Goal: Task Accomplishment & Management: Manage account settings

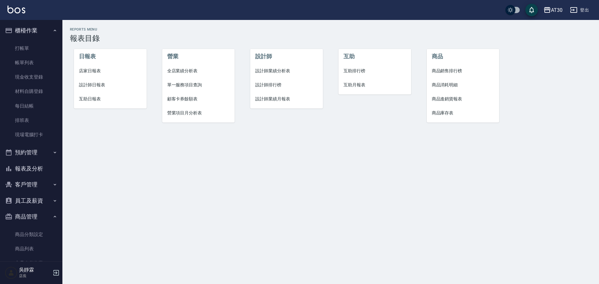
scroll to position [32, 0]
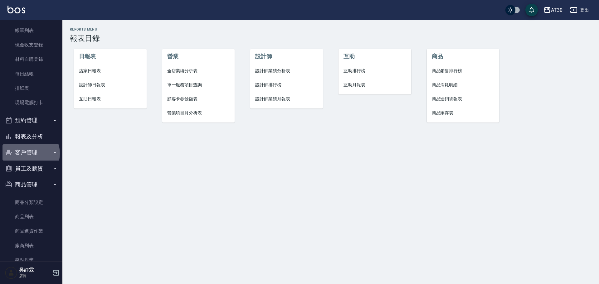
click at [30, 153] on button "客戶管理" at bounding box center [30, 152] width 57 height 16
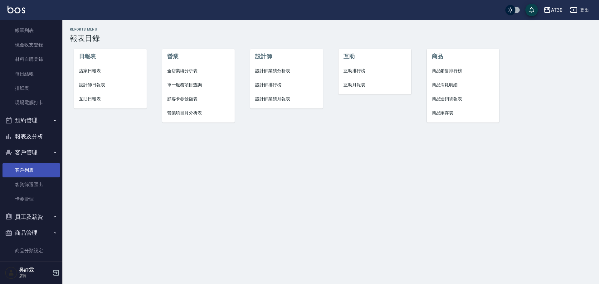
click at [32, 170] on link "客戶列表" at bounding box center [30, 170] width 57 height 14
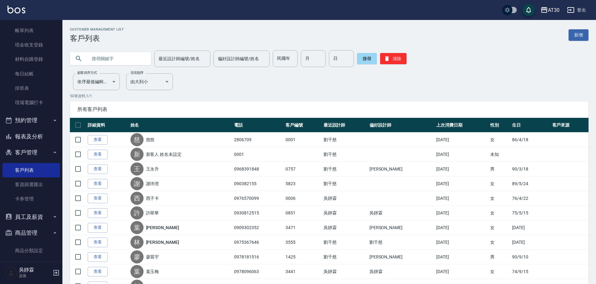
click at [126, 60] on input "text" at bounding box center [116, 58] width 59 height 17
type input "Z"
type input "富"
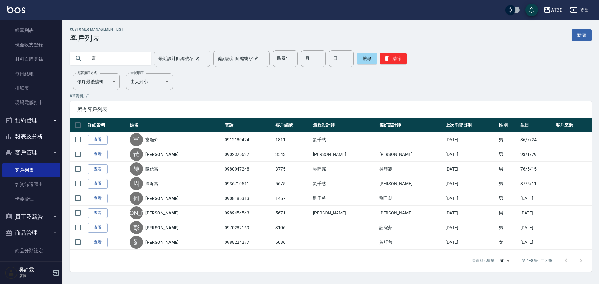
click at [281, 55] on input "民國年" at bounding box center [285, 58] width 25 height 17
type input "79"
type input "12"
type input "2"
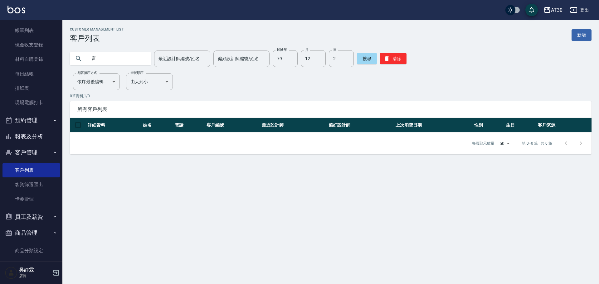
click at [512, 73] on div "Customer Management List 客戶列表 新增 富 最近設計師編號/姓名 最近設計師編號/姓名 偏好設計師編號/姓名 偏好設計師編號/姓名 …" at bounding box center [330, 90] width 537 height 127
click at [119, 65] on input "富" at bounding box center [116, 58] width 59 height 17
type input "吳茵茵"
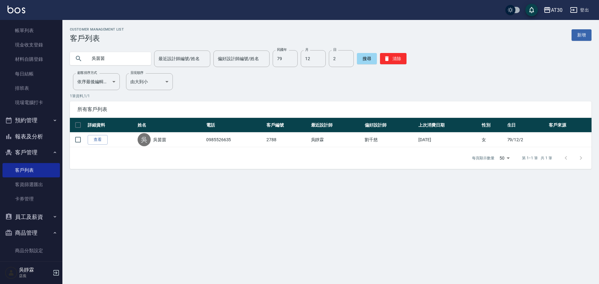
click at [142, 63] on input "吳茵茵" at bounding box center [116, 58] width 59 height 17
click at [392, 56] on button "清除" at bounding box center [393, 58] width 27 height 11
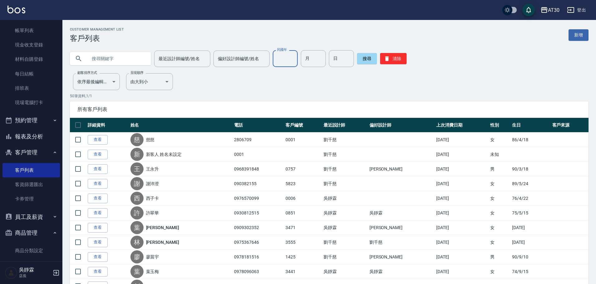
click at [287, 61] on input "民國年" at bounding box center [285, 58] width 25 height 17
type input "79"
type input "12"
type input "2"
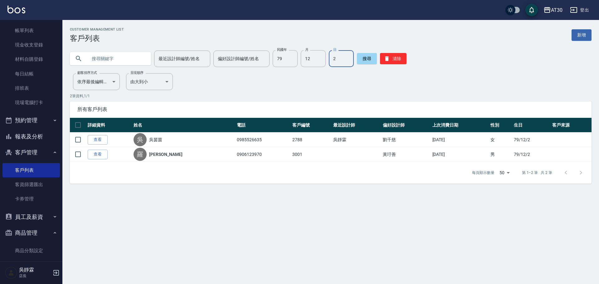
click at [52, 134] on button "報表及分析" at bounding box center [30, 137] width 57 height 16
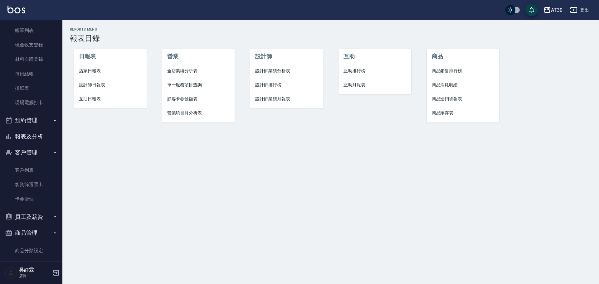
click at [357, 71] on span "互助排行榜" at bounding box center [374, 71] width 63 height 7
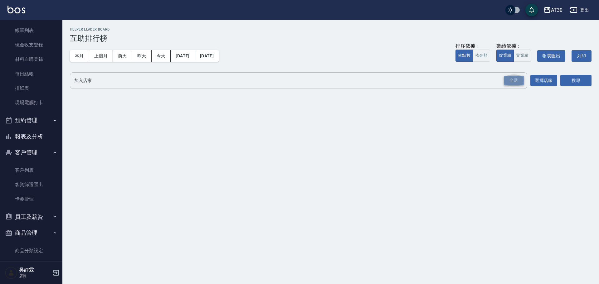
click at [515, 79] on div "全選" at bounding box center [514, 81] width 20 height 10
click at [582, 81] on button "搜尋" at bounding box center [575, 81] width 31 height 12
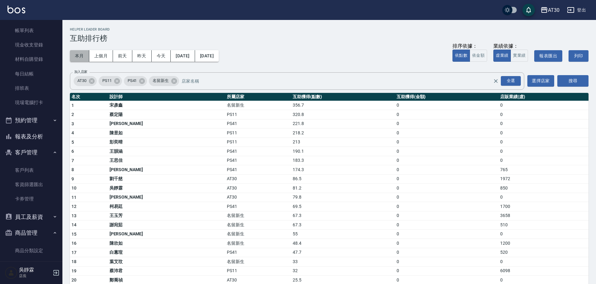
click at [78, 57] on button "本月" at bounding box center [79, 56] width 19 height 12
click at [41, 136] on button "報表及分析" at bounding box center [30, 137] width 57 height 16
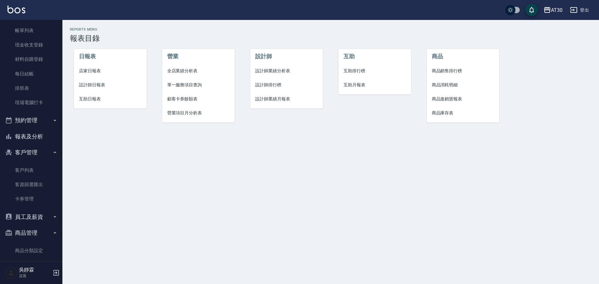
click at [92, 99] on span "互助日報表" at bounding box center [110, 99] width 63 height 7
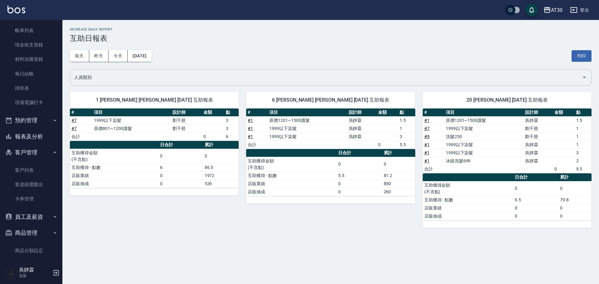
click at [213, 76] on input "人員類別" at bounding box center [326, 77] width 507 height 11
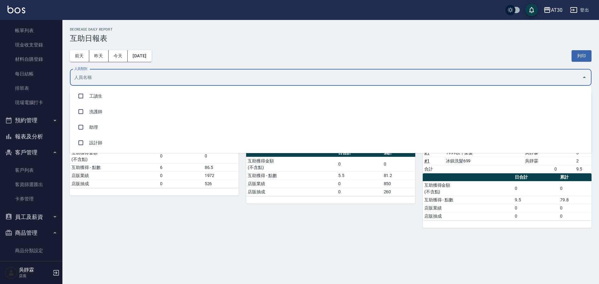
click at [213, 76] on input "人員類別" at bounding box center [326, 77] width 507 height 11
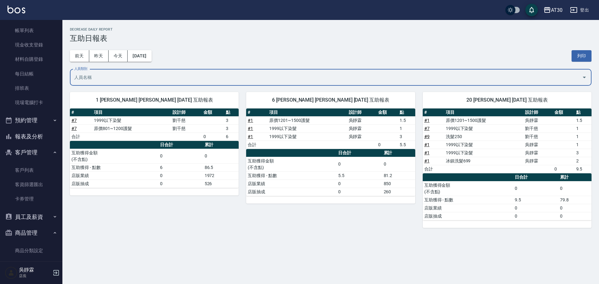
click at [46, 136] on button "報表及分析" at bounding box center [30, 137] width 57 height 16
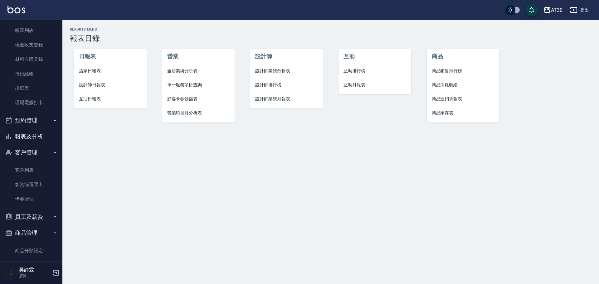
click at [360, 84] on span "互助月報表" at bounding box center [374, 85] width 63 height 7
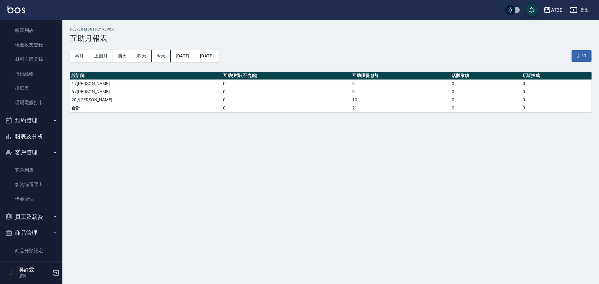
click at [48, 134] on button "報表及分析" at bounding box center [30, 137] width 57 height 16
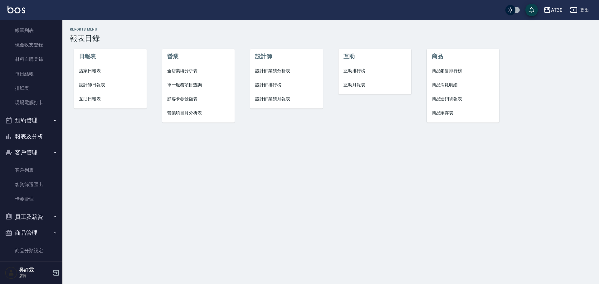
click at [90, 99] on span "互助日報表" at bounding box center [110, 99] width 63 height 7
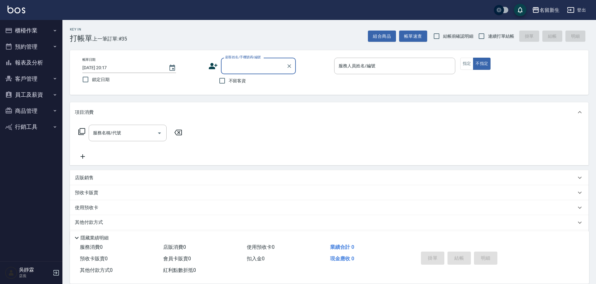
click at [38, 80] on button "客戶管理" at bounding box center [30, 79] width 57 height 16
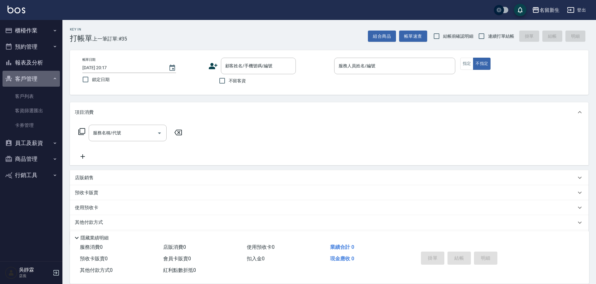
click at [36, 79] on button "客戶管理" at bounding box center [30, 79] width 57 height 16
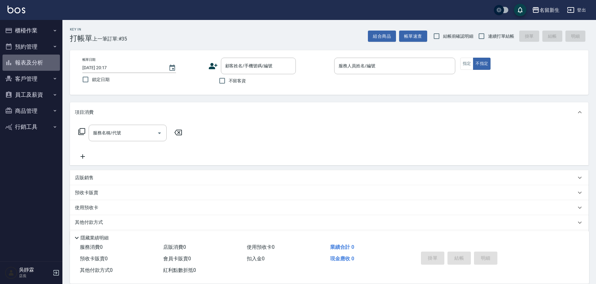
click at [38, 64] on button "報表及分析" at bounding box center [30, 63] width 57 height 16
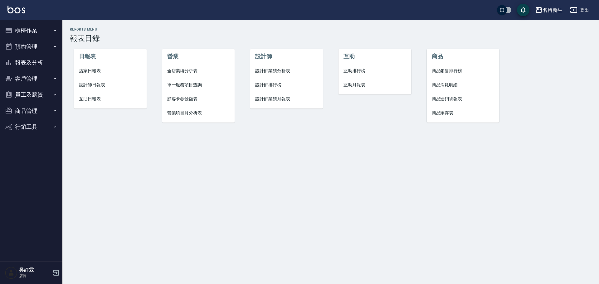
click at [90, 97] on span "互助日報表" at bounding box center [110, 99] width 63 height 7
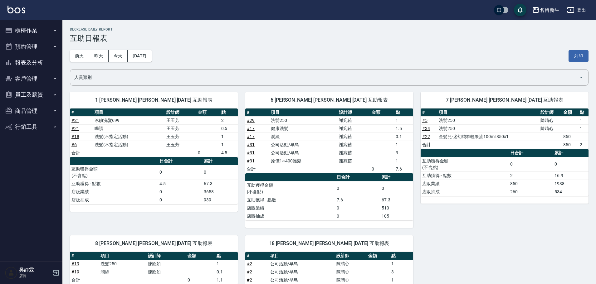
click at [473, 225] on div "7 陳晴心 陳晴心 10/12/2025 互助報表 # 項目 設計師 金額 點 # 5 洗髮250 陳晴心 1 # 34 洗髮250 陳晴心 1 # 22 金…" at bounding box center [500, 157] width 175 height 144
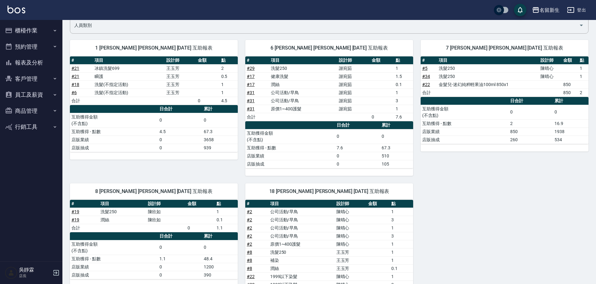
scroll to position [32, 0]
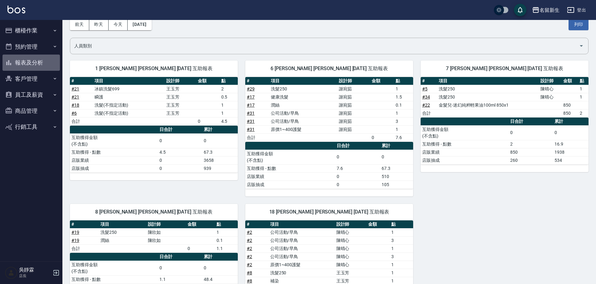
click at [42, 64] on button "報表及分析" at bounding box center [30, 63] width 57 height 16
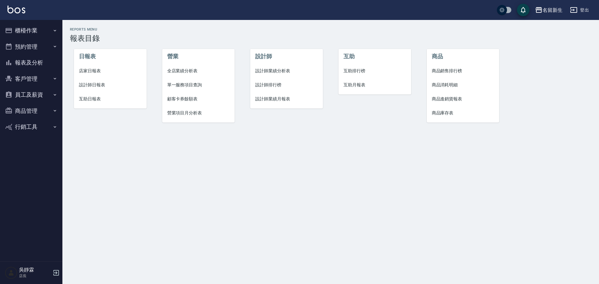
click at [352, 71] on span "互助排行榜" at bounding box center [374, 71] width 63 height 7
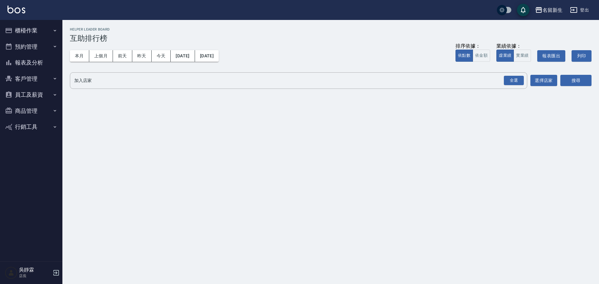
click at [40, 66] on button "報表及分析" at bounding box center [30, 63] width 57 height 16
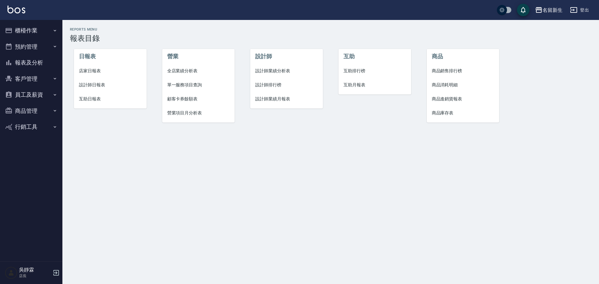
click at [98, 84] on span "設計師日報表" at bounding box center [110, 85] width 63 height 7
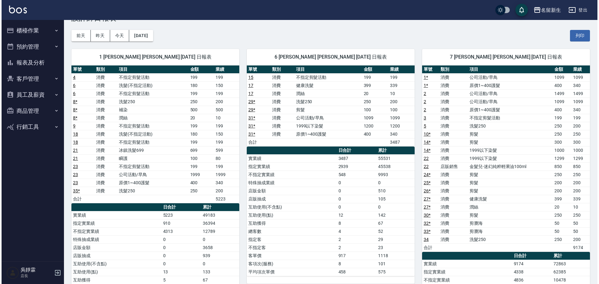
scroll to position [2, 0]
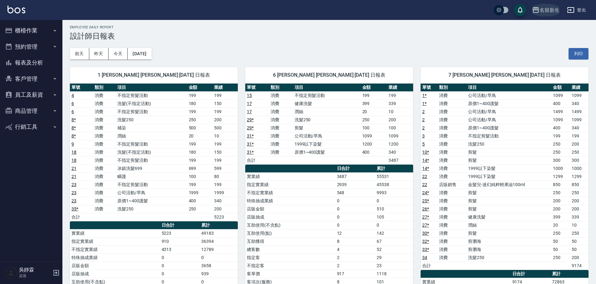
click at [548, 8] on div "名留新生" at bounding box center [549, 10] width 20 height 8
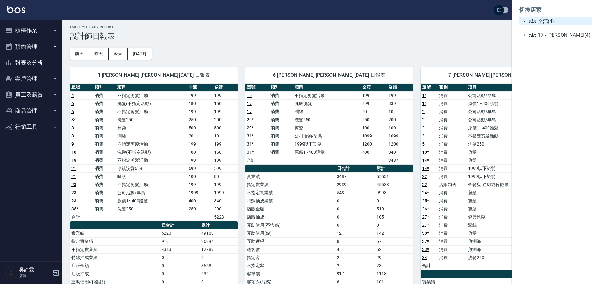
click at [556, 21] on span "全部(4)" at bounding box center [559, 20] width 60 height 7
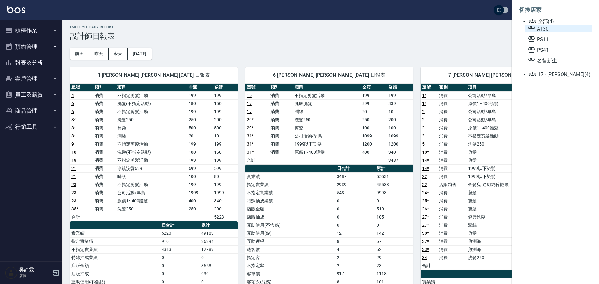
click at [562, 31] on span "AT30" at bounding box center [558, 28] width 61 height 7
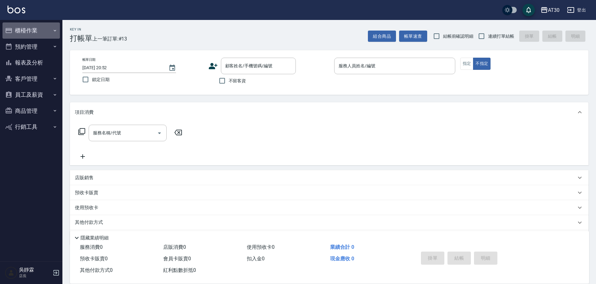
click at [22, 30] on button "櫃檯作業" at bounding box center [30, 30] width 57 height 16
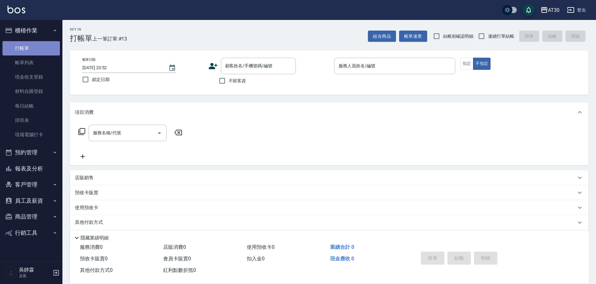
click at [32, 46] on link "打帳單" at bounding box center [30, 48] width 57 height 14
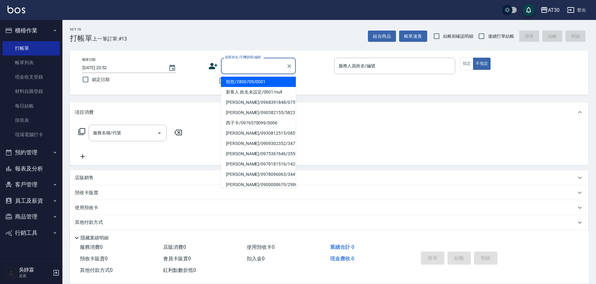
click at [235, 70] on input "顧客姓名/手機號碼/編號" at bounding box center [254, 66] width 60 height 11
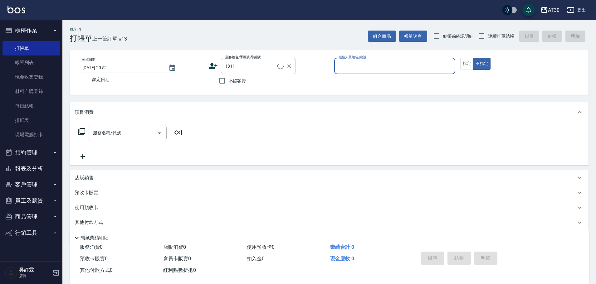
type input "富融介/0912180424/1811"
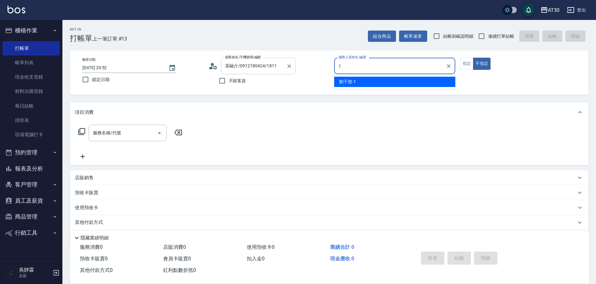
type input "[PERSON_NAME]1"
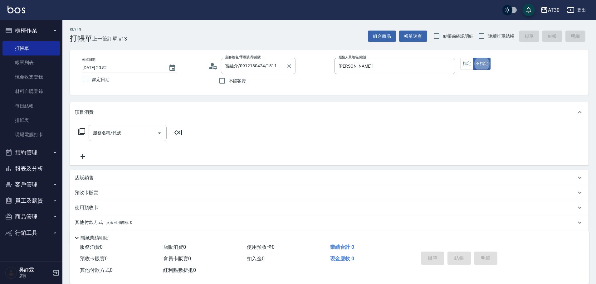
type button "false"
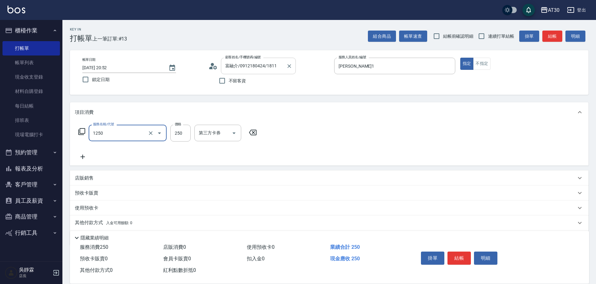
type input "洗髮250(1250)"
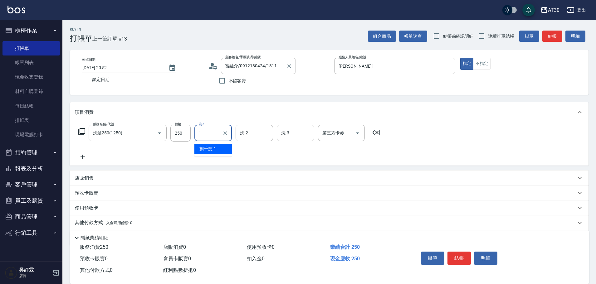
type input "[PERSON_NAME]1"
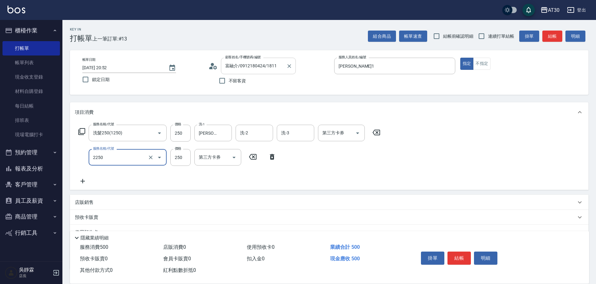
type input "剪髮(2250)"
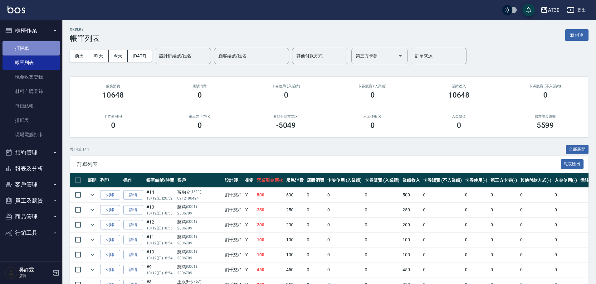
click at [34, 42] on link "打帳單" at bounding box center [30, 48] width 57 height 14
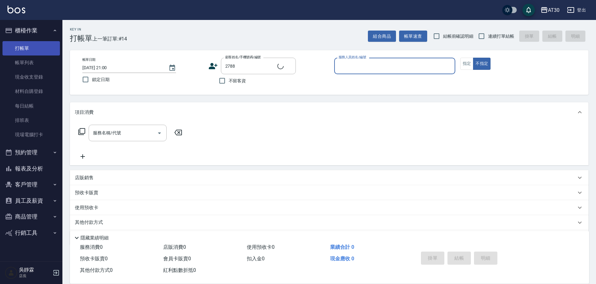
type input "吳茵茵/0985526635/2788"
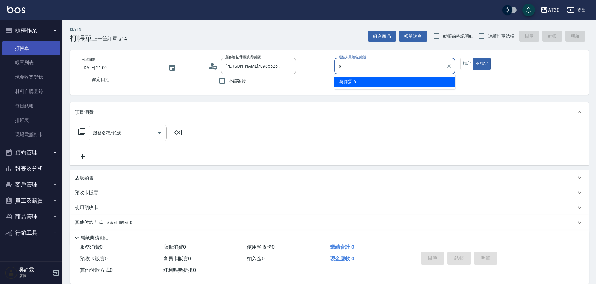
type input "吳靜霖-6"
type button "false"
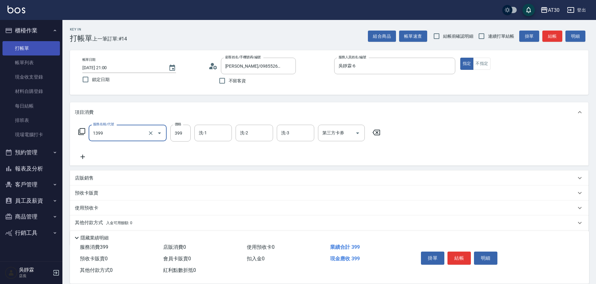
type input "健康洗髮(1399)"
type input "賴伊珊-20"
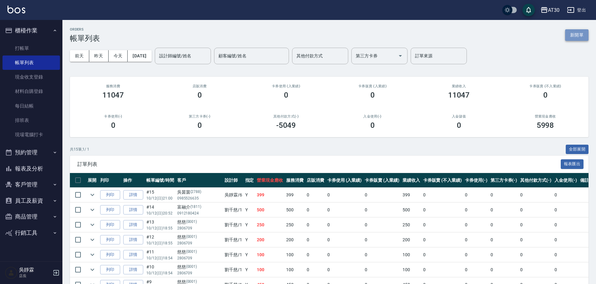
click at [572, 34] on button "新開單" at bounding box center [576, 35] width 23 height 12
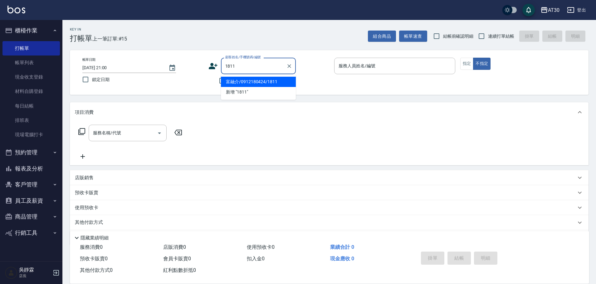
type input "富融介/0912180424/1811"
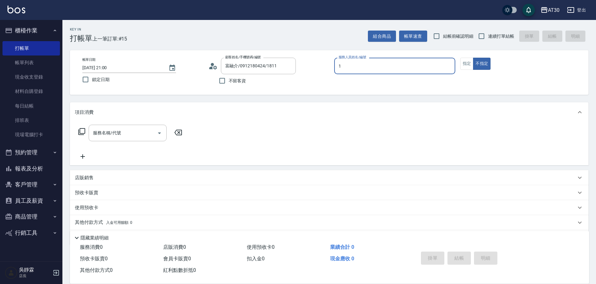
type input "劉千慈-1"
type button "false"
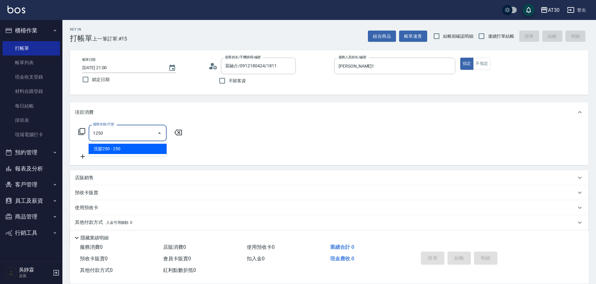
type input "洗髮250(1250)"
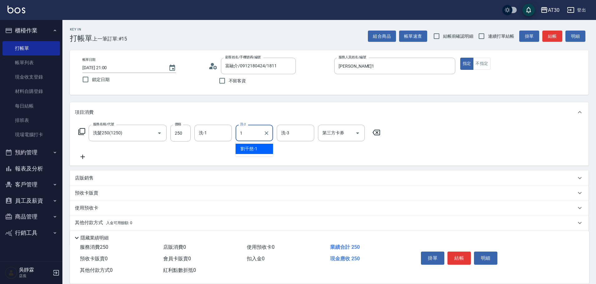
type input "劉千慈-1"
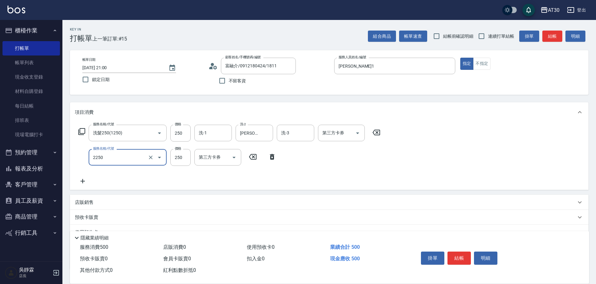
type input "剪髮(2250)"
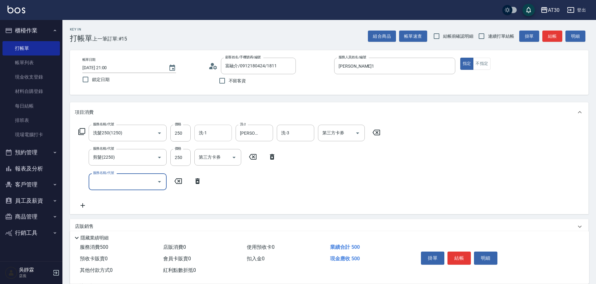
click at [213, 134] on input "洗-1" at bounding box center [213, 133] width 32 height 11
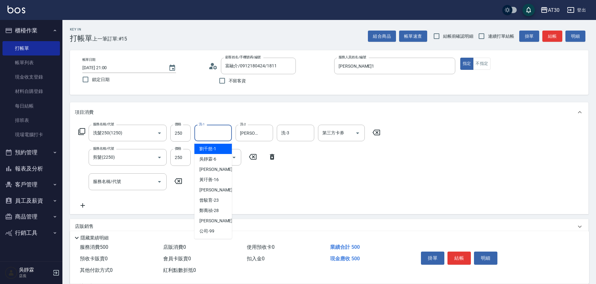
click at [215, 148] on span "劉千慈 -1" at bounding box center [207, 149] width 17 height 7
type input "劉千慈-1"
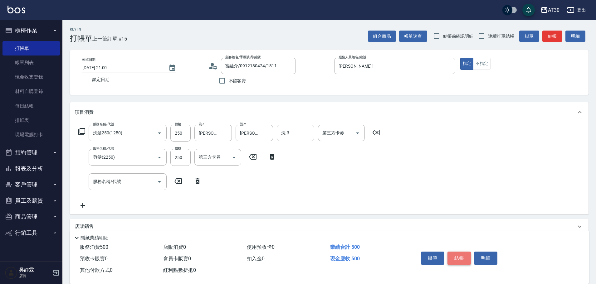
click at [456, 261] on button "結帳" at bounding box center [458, 258] width 23 height 13
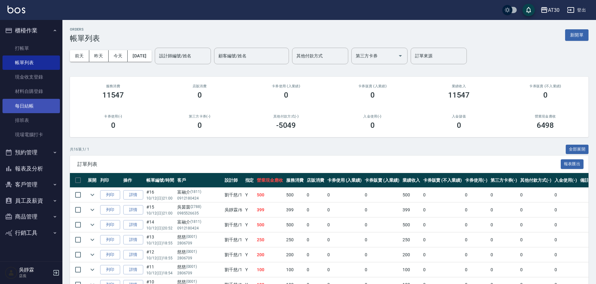
click at [36, 107] on link "每日結帳" at bounding box center [30, 106] width 57 height 14
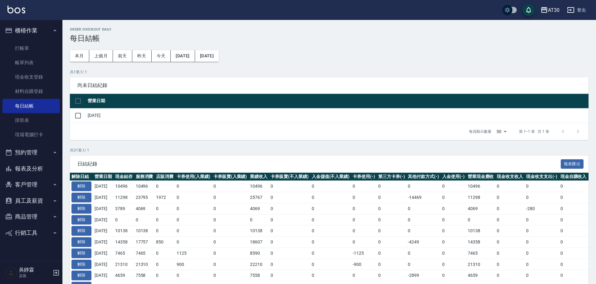
click at [79, 99] on input "checkbox" at bounding box center [77, 101] width 13 height 13
checkbox input "true"
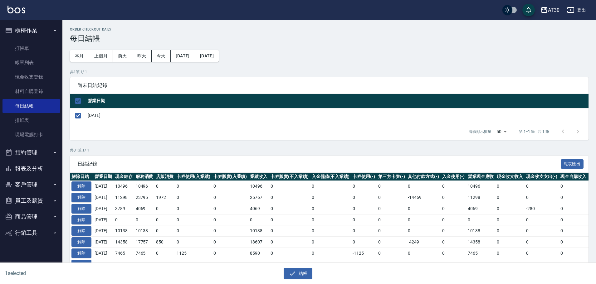
checkbox input "true"
click at [301, 271] on button "結帳" at bounding box center [298, 274] width 29 height 12
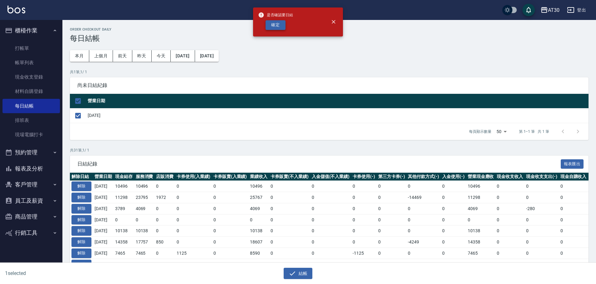
click at [278, 21] on button "確定" at bounding box center [275, 25] width 20 height 10
checkbox input "false"
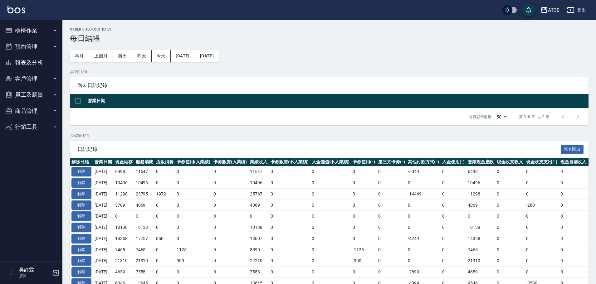
click at [25, 28] on button "櫃檯作業" at bounding box center [30, 30] width 57 height 16
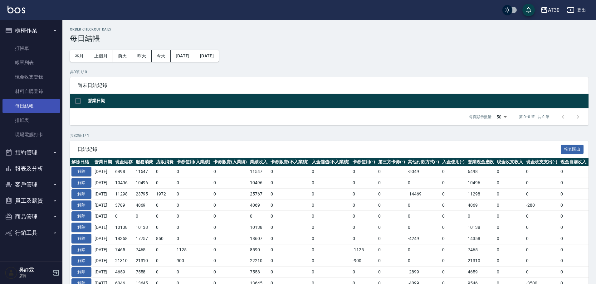
click at [33, 105] on link "每日結帳" at bounding box center [30, 106] width 57 height 14
click at [39, 167] on button "報表及分析" at bounding box center [30, 169] width 57 height 16
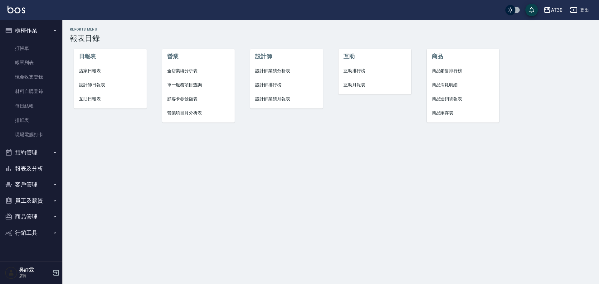
click at [91, 63] on li "日報表" at bounding box center [110, 56] width 73 height 15
click at [88, 73] on span "店家日報表" at bounding box center [110, 71] width 63 height 7
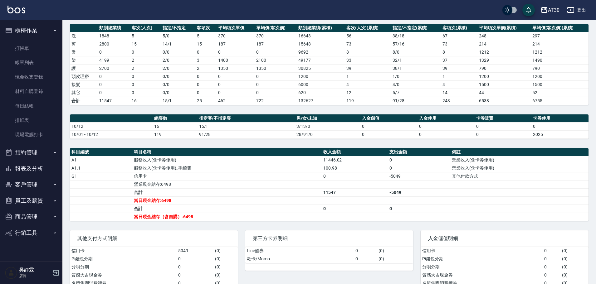
scroll to position [53, 0]
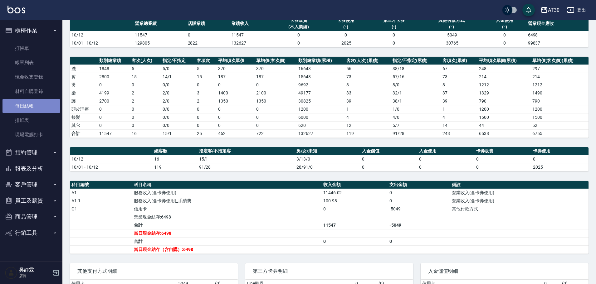
click at [35, 107] on link "每日結帳" at bounding box center [30, 106] width 57 height 14
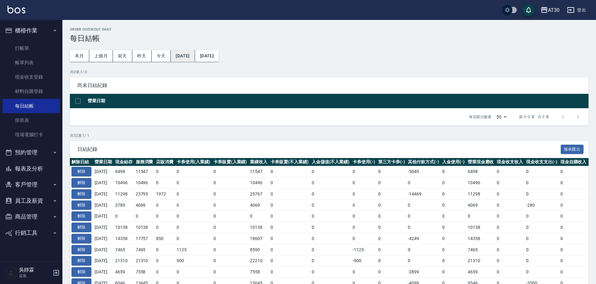
click at [183, 55] on button "2025/09/11" at bounding box center [183, 56] width 24 height 12
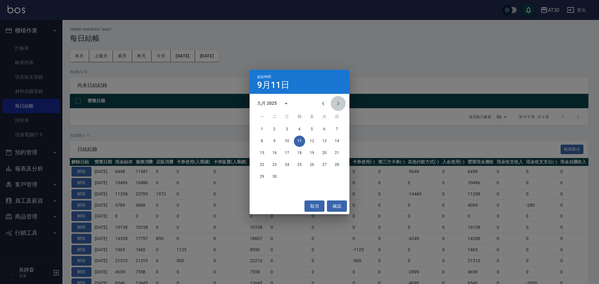
click at [339, 105] on icon "Next month" at bounding box center [337, 103] width 7 height 7
click at [310, 140] on button "10" at bounding box center [311, 141] width 11 height 11
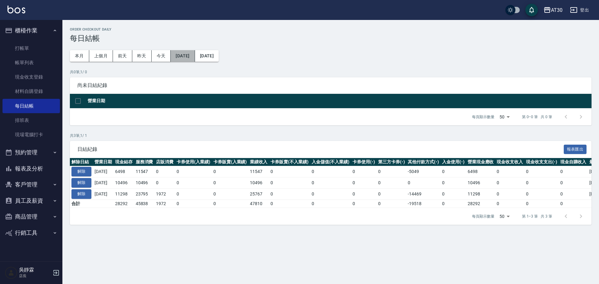
click at [190, 57] on button "2025/10/10" at bounding box center [183, 56] width 24 height 12
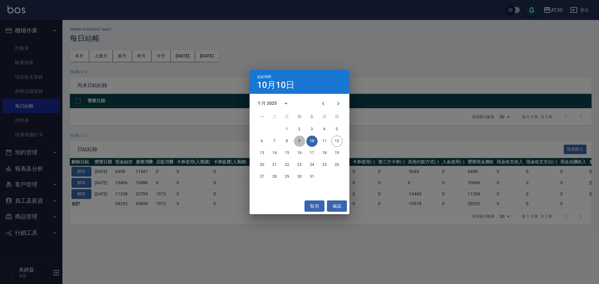
click at [301, 139] on button "9" at bounding box center [299, 141] width 11 height 11
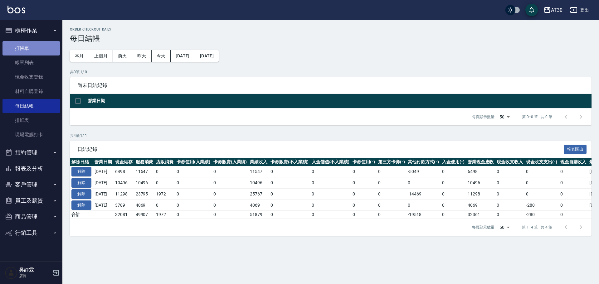
click at [22, 45] on link "打帳單" at bounding box center [30, 48] width 57 height 14
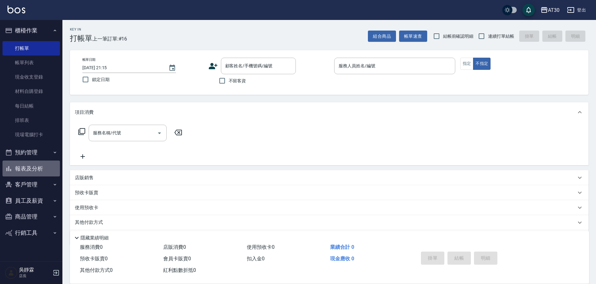
click at [49, 168] on button "報表及分析" at bounding box center [30, 169] width 57 height 16
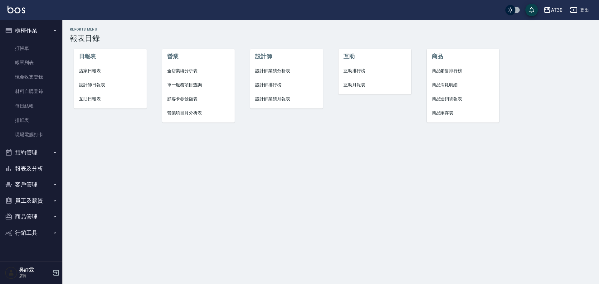
click at [268, 86] on span "設計師排行榜" at bounding box center [286, 85] width 63 height 7
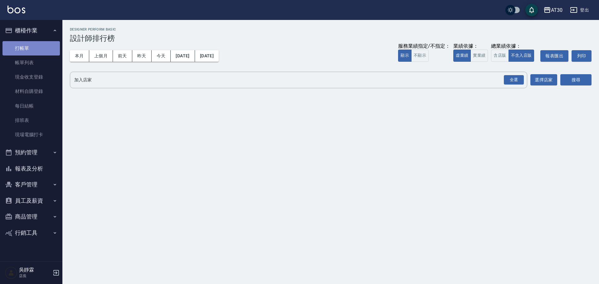
click at [29, 45] on link "打帳單" at bounding box center [30, 48] width 57 height 14
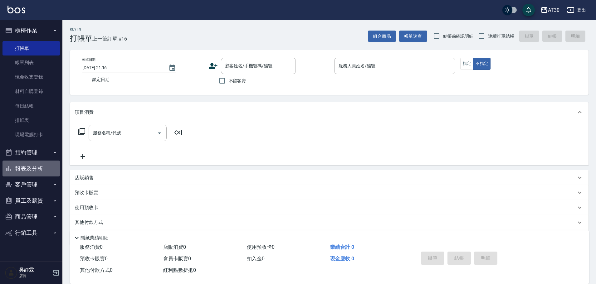
click at [31, 168] on button "報表及分析" at bounding box center [30, 169] width 57 height 16
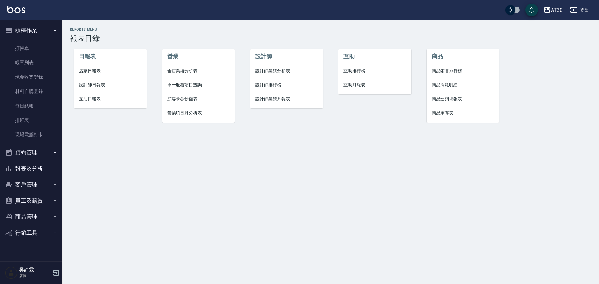
click at [273, 87] on span "設計師排行榜" at bounding box center [286, 85] width 63 height 7
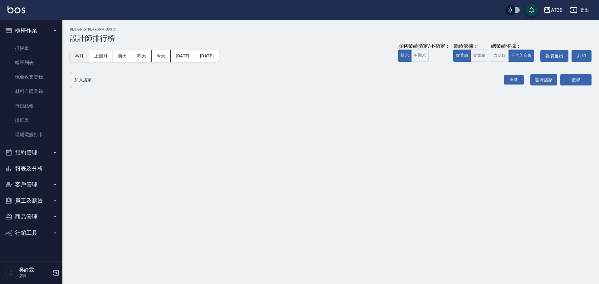
click at [83, 55] on button "本月" at bounding box center [79, 56] width 19 height 12
click at [511, 80] on div "全選" at bounding box center [514, 80] width 20 height 10
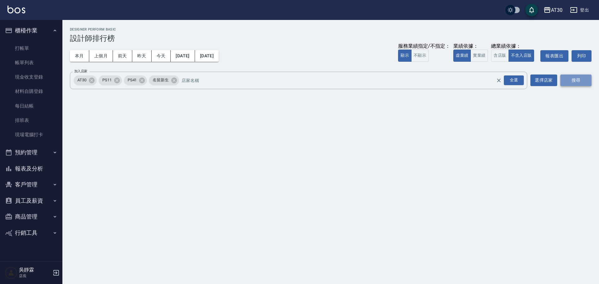
click at [568, 81] on button "搜尋" at bounding box center [575, 81] width 31 height 12
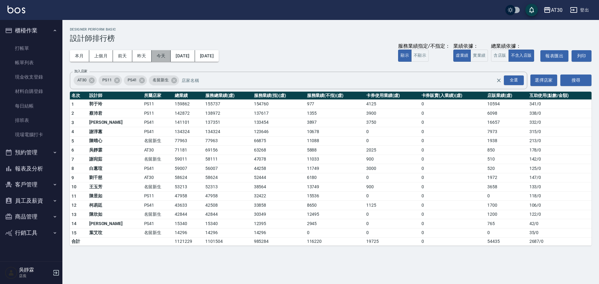
click at [160, 54] on button "今天" at bounding box center [161, 56] width 19 height 12
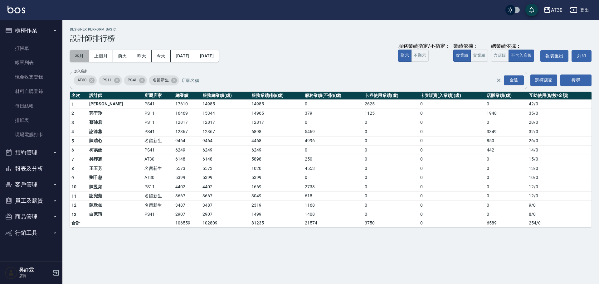
click at [81, 51] on button "本月" at bounding box center [79, 56] width 19 height 12
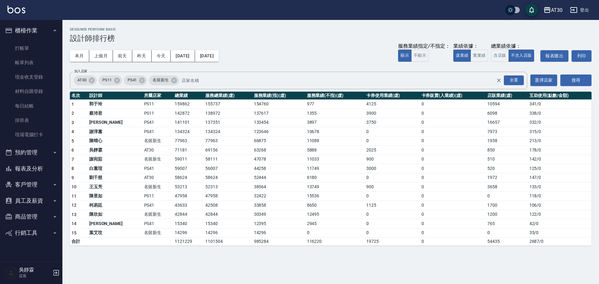
click at [20, 165] on button "報表及分析" at bounding box center [30, 169] width 57 height 16
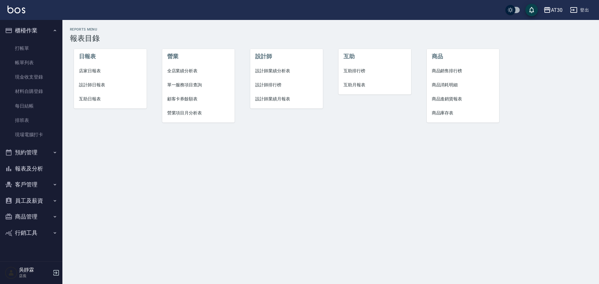
click at [349, 70] on span "互助排行榜" at bounding box center [374, 71] width 63 height 7
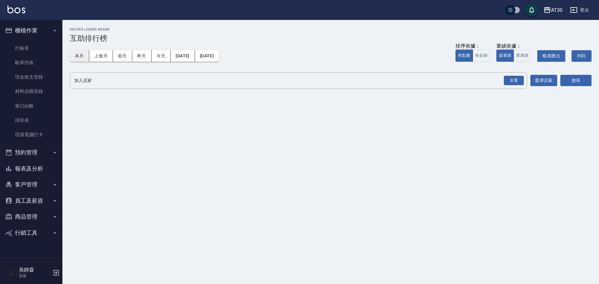
click at [85, 57] on button "本月" at bounding box center [79, 56] width 19 height 12
click at [517, 78] on div "全選" at bounding box center [514, 81] width 20 height 10
click at [571, 80] on button "搜尋" at bounding box center [575, 81] width 31 height 12
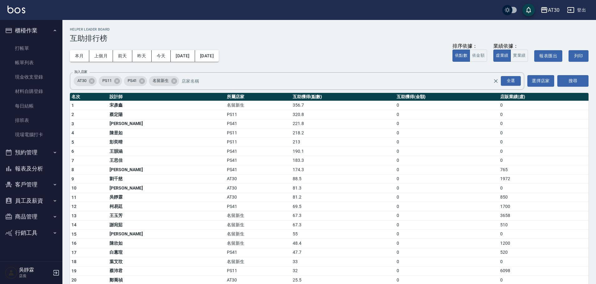
scroll to position [52, 0]
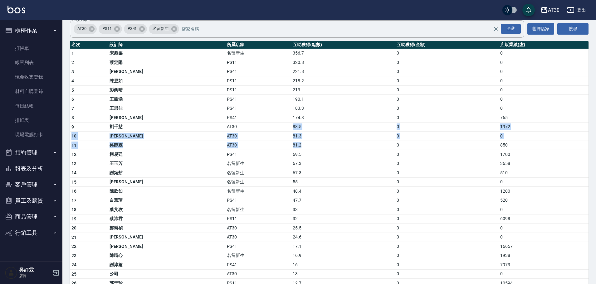
drag, startPoint x: 249, startPoint y: 126, endPoint x: 263, endPoint y: 143, distance: 21.3
click at [263, 143] on tbody "1 宋彥鑫 名留新生 356.7 0 0 2 蔡定陽 PS11 320.8 0 0 3 溫佳惇 PS41 221.8 0 0 4 陳昱如 PS11 218.2…" at bounding box center [329, 177] width 519 height 257
click at [31, 50] on link "打帳單" at bounding box center [30, 48] width 57 height 14
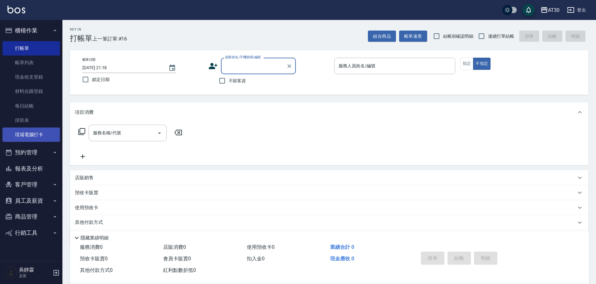
click at [34, 132] on link "現場電腦打卡" at bounding box center [30, 135] width 57 height 14
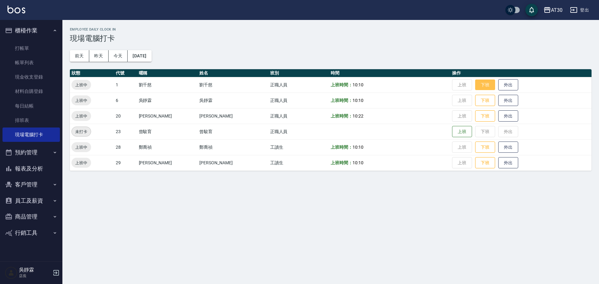
click at [478, 84] on button "下班" at bounding box center [485, 85] width 20 height 11
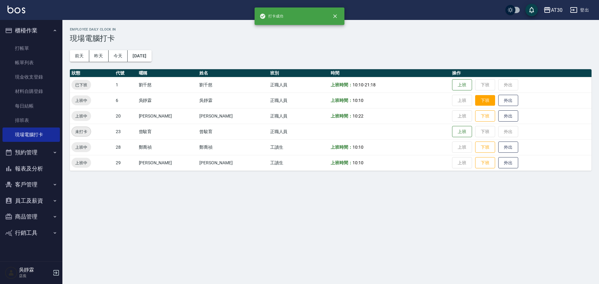
click at [478, 99] on button "下班" at bounding box center [485, 100] width 20 height 11
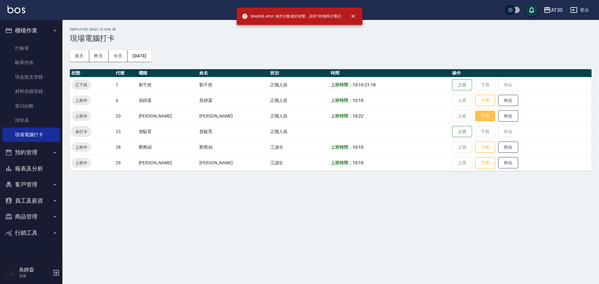
click at [475, 114] on button "下班" at bounding box center [485, 116] width 20 height 11
click at [475, 102] on button "下班" at bounding box center [485, 100] width 20 height 11
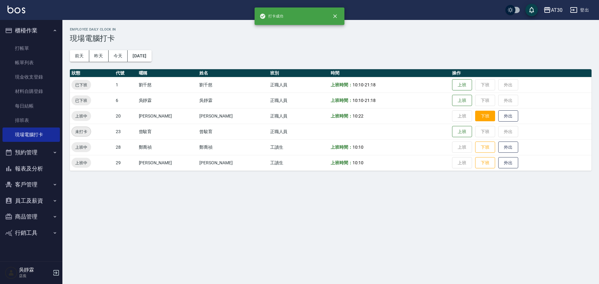
click at [475, 114] on button "下班" at bounding box center [485, 116] width 20 height 11
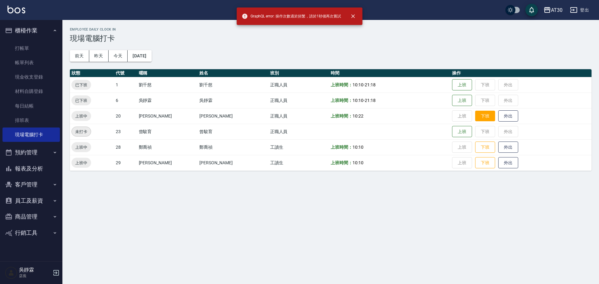
click at [475, 116] on button "下班" at bounding box center [485, 116] width 20 height 11
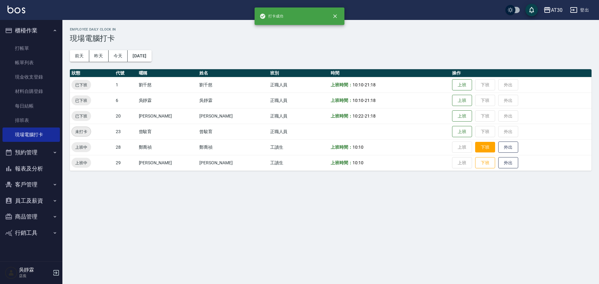
click at [481, 148] on button "下班" at bounding box center [485, 147] width 20 height 11
click at [480, 160] on button "下班" at bounding box center [485, 163] width 20 height 11
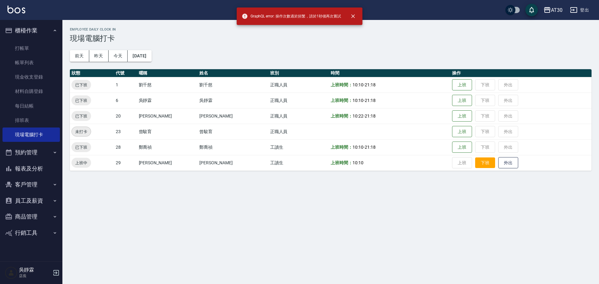
click at [479, 161] on button "下班" at bounding box center [485, 163] width 20 height 11
click at [475, 166] on button "下班" at bounding box center [485, 163] width 20 height 11
click at [477, 165] on button "下班" at bounding box center [485, 163] width 20 height 11
click at [478, 163] on button "下班" at bounding box center [485, 163] width 20 height 11
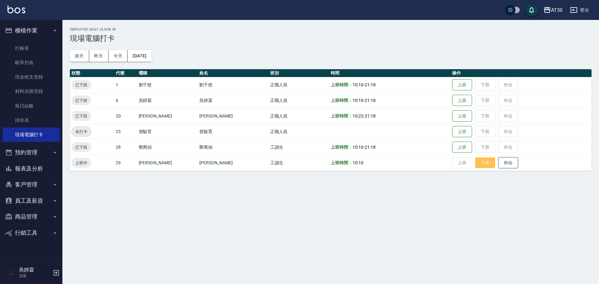
click at [478, 163] on button "下班" at bounding box center [485, 163] width 20 height 11
click at [37, 165] on button "報表及分析" at bounding box center [30, 169] width 57 height 16
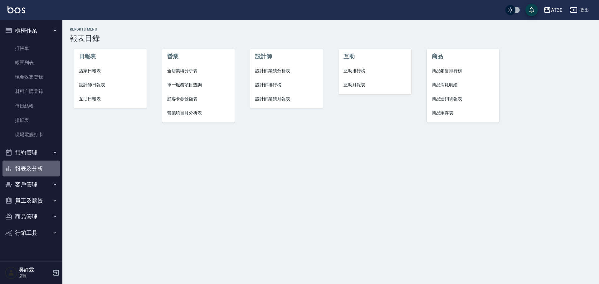
click at [35, 169] on button "報表及分析" at bounding box center [30, 169] width 57 height 16
click at [30, 185] on button "客戶管理" at bounding box center [30, 185] width 57 height 16
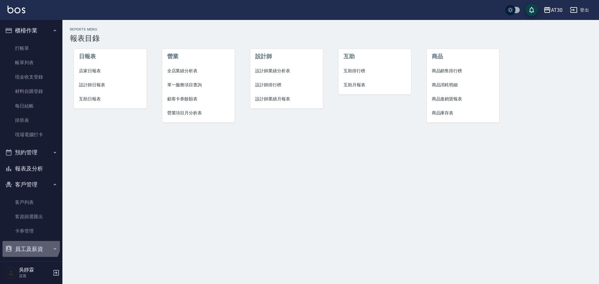
click at [29, 242] on button "員工及薪資" at bounding box center [30, 249] width 57 height 16
click at [52, 185] on icon "button" at bounding box center [54, 184] width 5 height 5
click at [38, 245] on link "考勤排班總表" at bounding box center [30, 247] width 57 height 14
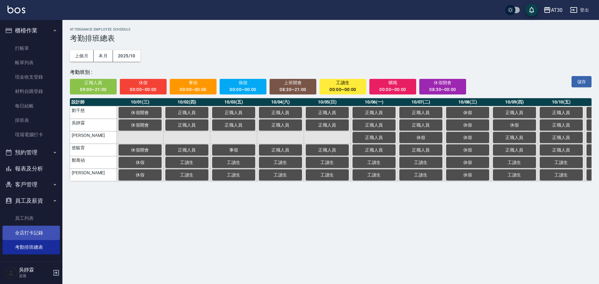
click at [28, 230] on link "全店打卡記錄" at bounding box center [30, 233] width 57 height 14
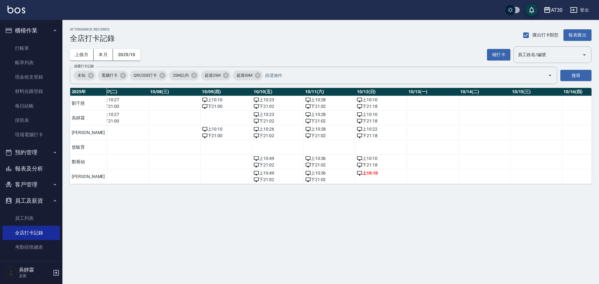
scroll to position [0, 403]
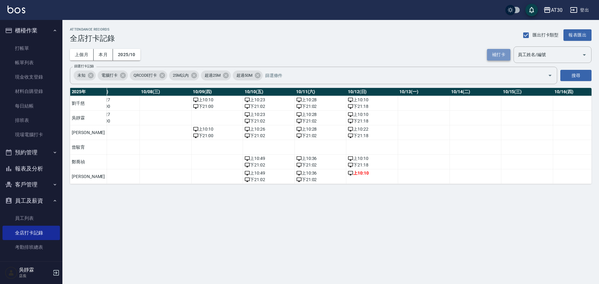
click at [502, 54] on button "補打卡" at bounding box center [498, 55] width 23 height 12
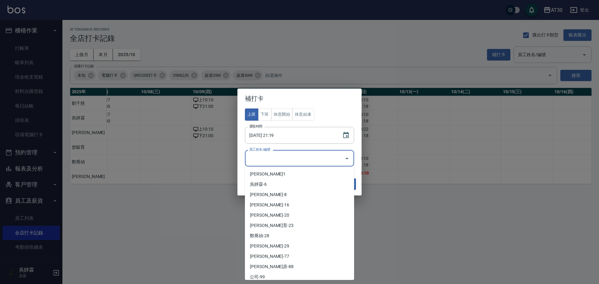
click at [293, 157] on input "員工姓名/編號" at bounding box center [295, 158] width 94 height 11
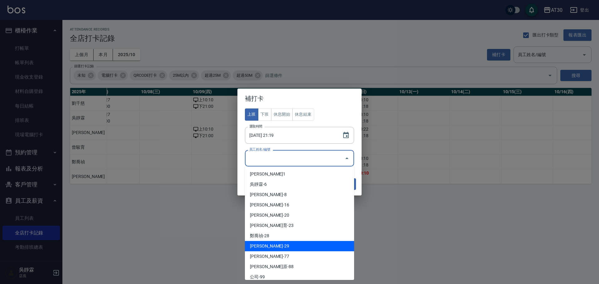
click at [292, 242] on li "鄧心瑜-29" at bounding box center [299, 246] width 109 height 10
type input "鄧心瑜"
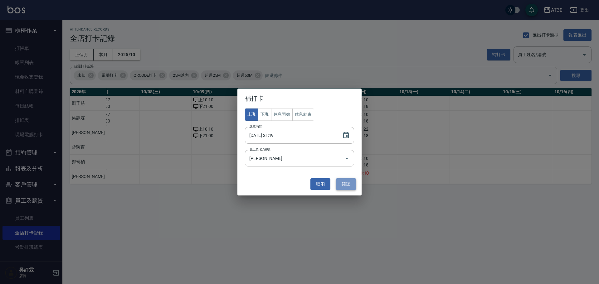
click at [353, 186] on button "確認" at bounding box center [346, 184] width 20 height 12
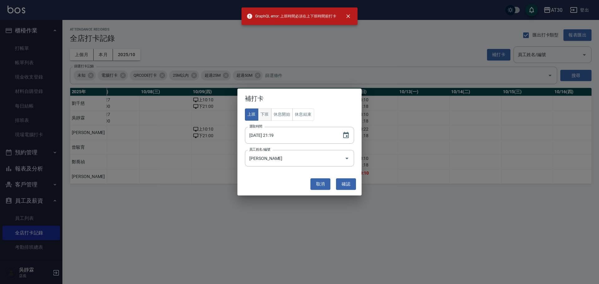
click at [264, 115] on button "下班" at bounding box center [264, 115] width 13 height 12
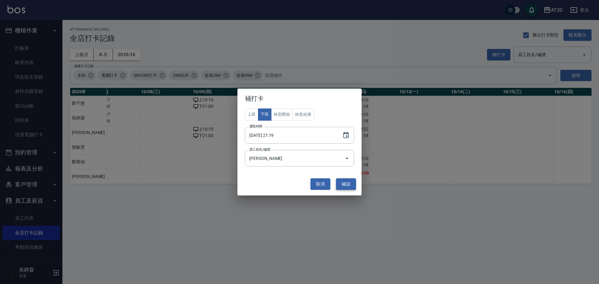
click at [342, 183] on button "確認" at bounding box center [346, 184] width 20 height 12
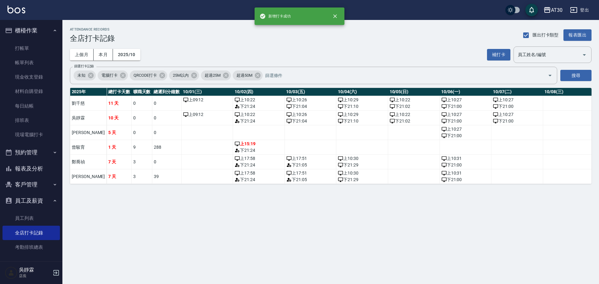
drag, startPoint x: 183, startPoint y: 189, endPoint x: 260, endPoint y: 189, distance: 76.7
click at [260, 189] on div "ATTENDANCE RECORDS 全店打卡記錄 匯出打卡類型 報表匯出 上個月 本月 2025/10 補打卡 員工姓名/編號 員工姓名/編號 篩選打卡記錄…" at bounding box center [330, 106] width 537 height 172
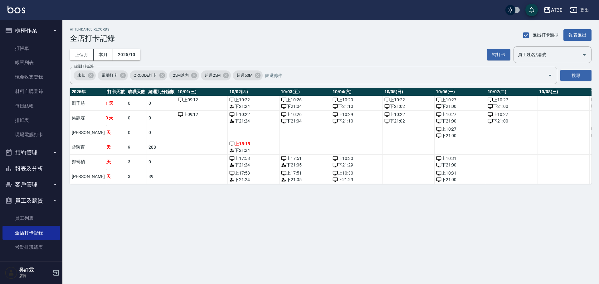
scroll to position [0, 0]
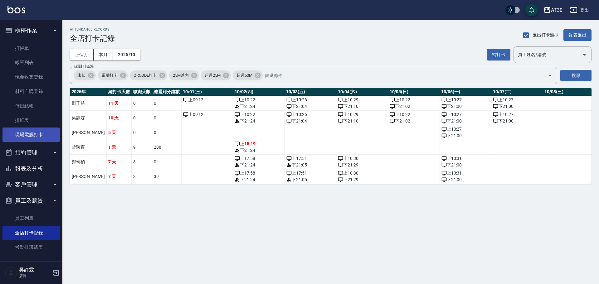
click at [26, 135] on link "現場電腦打卡" at bounding box center [30, 135] width 57 height 14
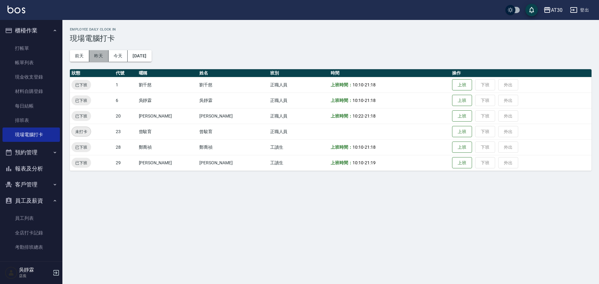
click at [98, 57] on button "昨天" at bounding box center [98, 56] width 19 height 12
click at [76, 57] on button "前天" at bounding box center [79, 56] width 19 height 12
click at [552, 11] on div "AT30" at bounding box center [557, 10] width 12 height 8
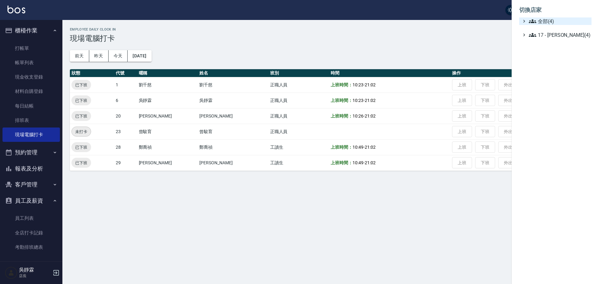
click at [549, 20] on span "全部(4)" at bounding box center [559, 20] width 60 height 7
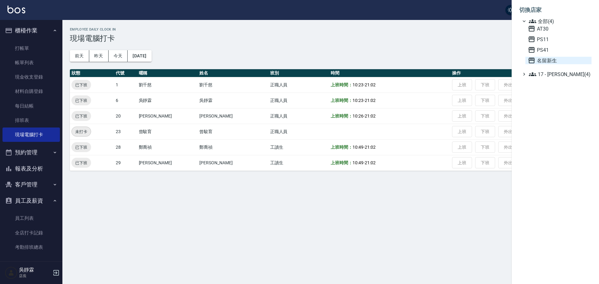
click at [546, 61] on span "名留新生" at bounding box center [558, 60] width 61 height 7
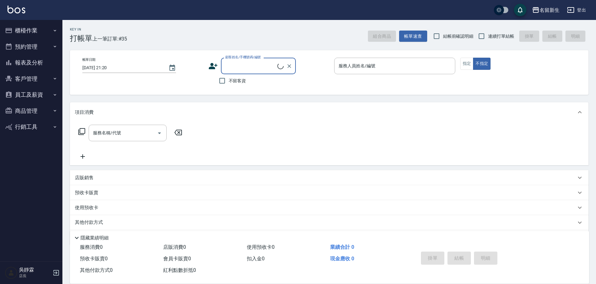
click at [36, 66] on button "報表及分析" at bounding box center [30, 63] width 57 height 16
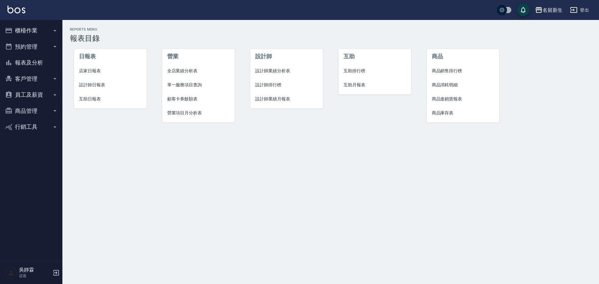
click at [267, 85] on span "設計師排行榜" at bounding box center [286, 85] width 63 height 7
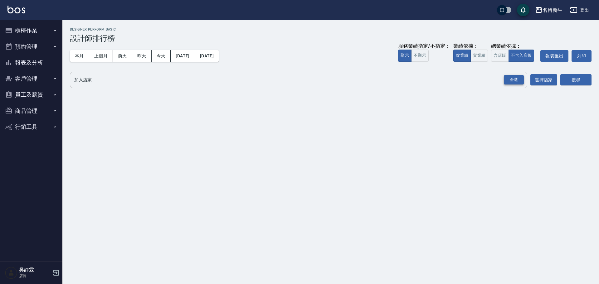
click at [519, 79] on div "全選" at bounding box center [514, 80] width 20 height 10
click at [567, 80] on button "搜尋" at bounding box center [575, 81] width 31 height 12
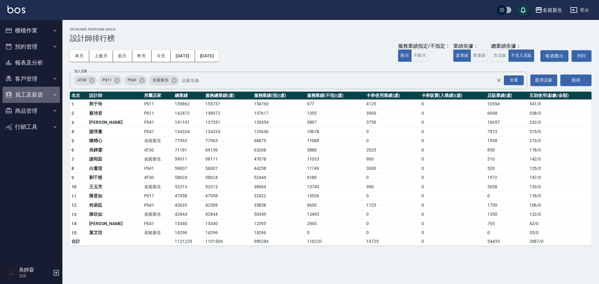
click at [30, 101] on button "員工及薪資" at bounding box center [30, 95] width 57 height 16
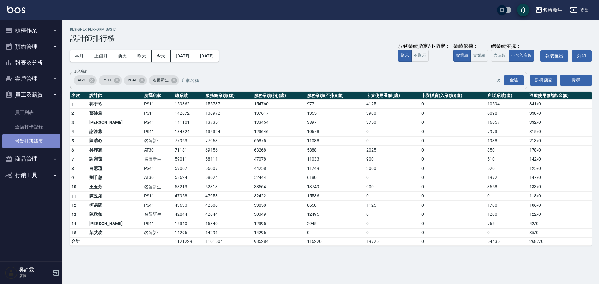
click at [32, 143] on link "考勤排班總表" at bounding box center [30, 141] width 57 height 14
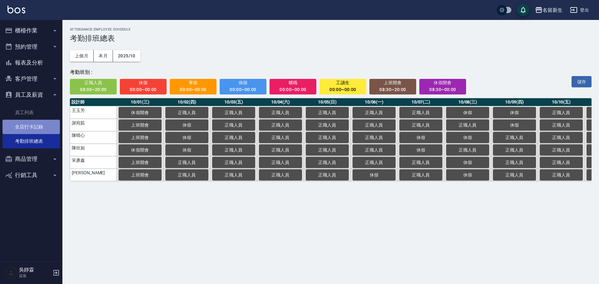
click at [34, 122] on link "全店打卡記錄" at bounding box center [30, 127] width 57 height 14
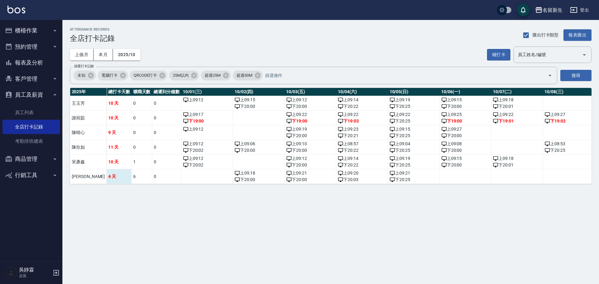
drag, startPoint x: 102, startPoint y: 178, endPoint x: 103, endPoint y: 181, distance: 3.8
click at [107, 181] on td "4 天" at bounding box center [119, 176] width 25 height 15
click at [240, 159] on td "a dense table" at bounding box center [259, 162] width 52 height 15
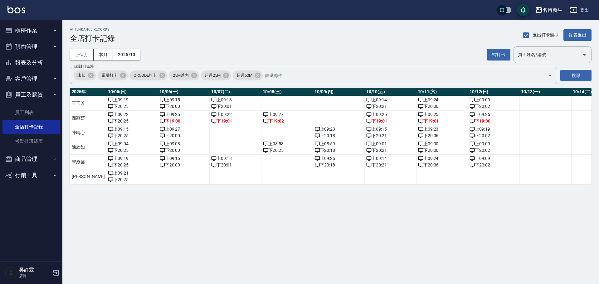
scroll to position [0, 283]
click at [44, 141] on link "考勤排班總表" at bounding box center [30, 141] width 57 height 14
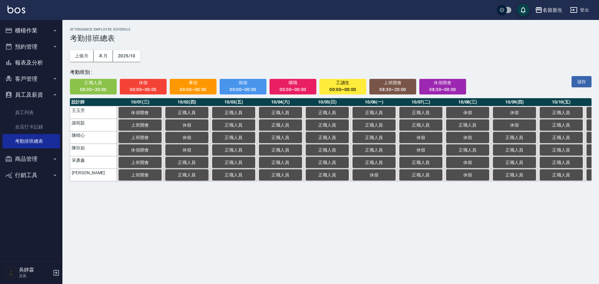
click at [201, 179] on button "正職人員" at bounding box center [186, 174] width 43 height 11
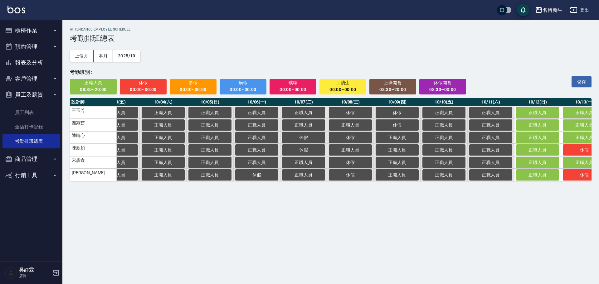
scroll to position [0, 119]
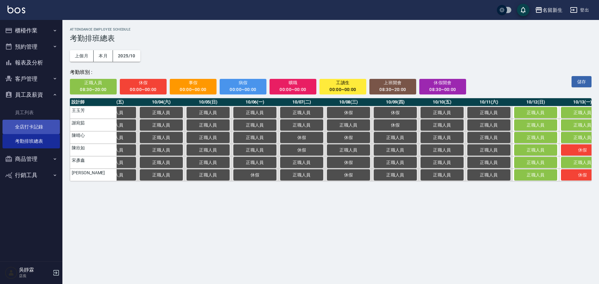
click at [27, 124] on link "全店打卡記錄" at bounding box center [30, 127] width 57 height 14
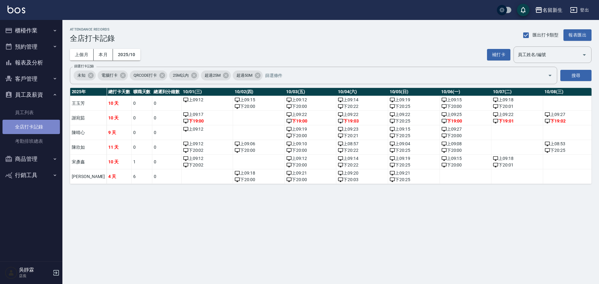
click at [45, 125] on link "全店打卡記錄" at bounding box center [30, 127] width 57 height 14
click at [550, 12] on div "名留新生" at bounding box center [553, 10] width 20 height 8
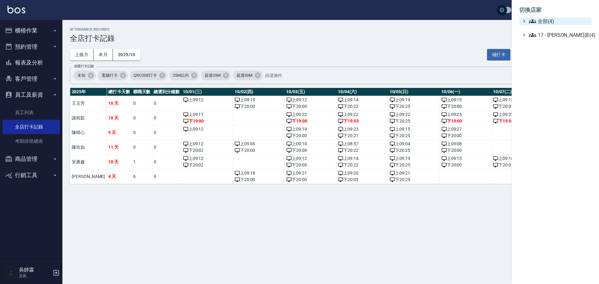
click at [553, 20] on span "全部(4)" at bounding box center [559, 20] width 60 height 7
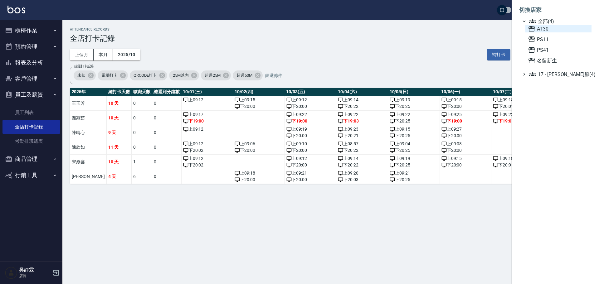
click at [550, 31] on span "AT30" at bounding box center [558, 28] width 61 height 7
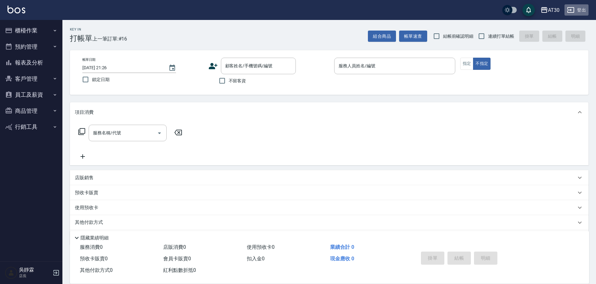
click at [581, 8] on button "登出" at bounding box center [576, 10] width 24 height 12
